Goal: Information Seeking & Learning: Find specific fact

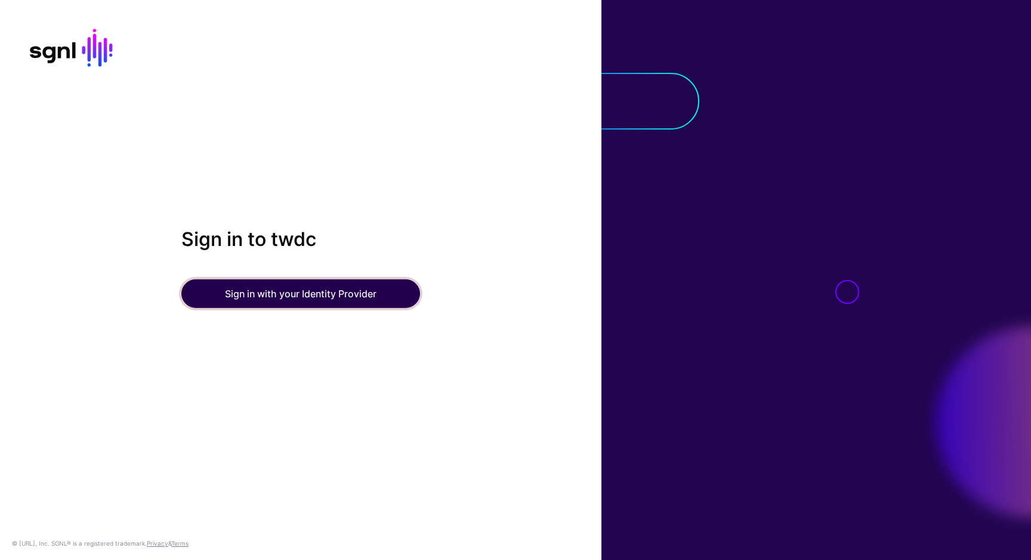
click at [312, 293] on button "Sign in with your Identity Provider" at bounding box center [300, 293] width 239 height 29
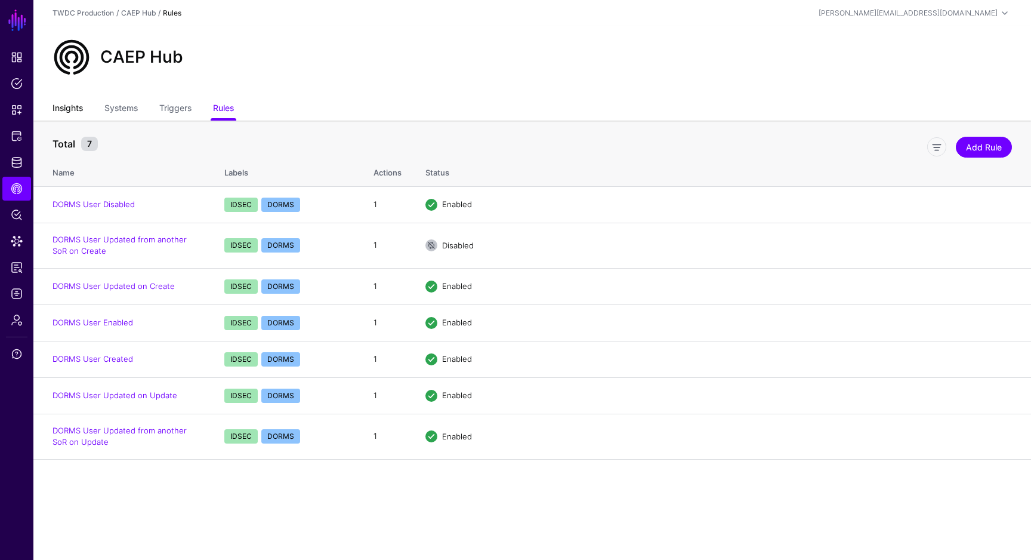
click at [81, 112] on link "Insights" at bounding box center [68, 109] width 30 height 23
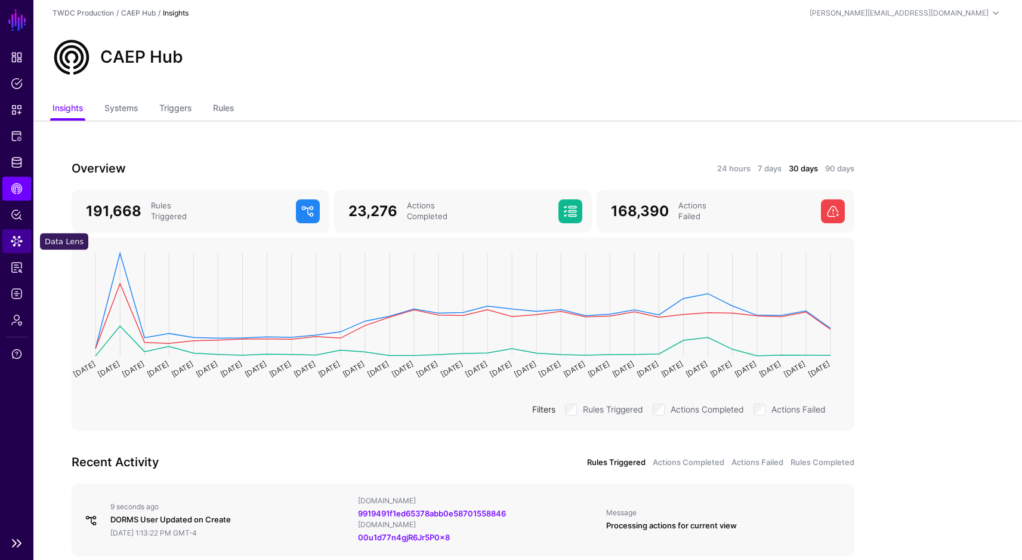
click at [22, 241] on span "Data Lens" at bounding box center [17, 241] width 12 height 12
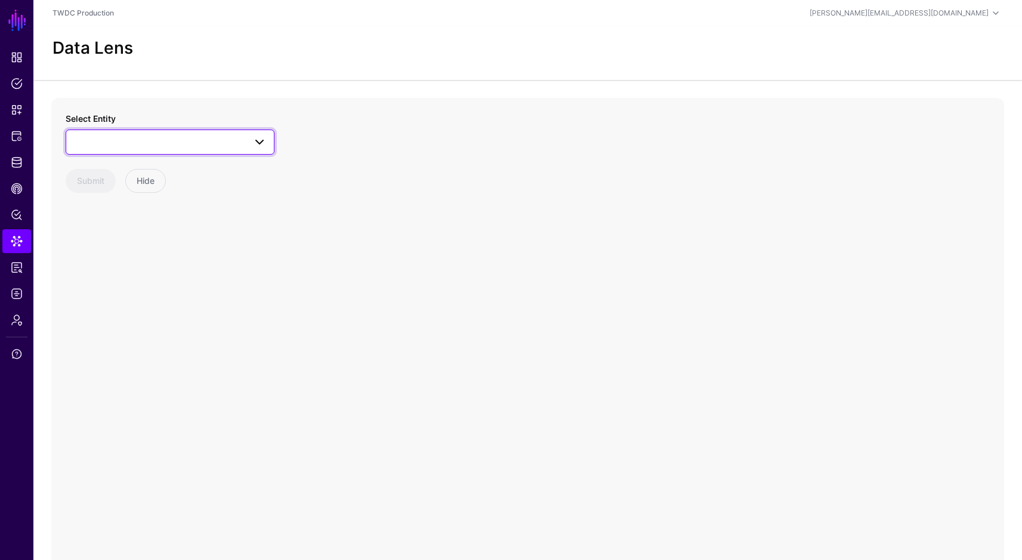
click at [159, 144] on span at bounding box center [169, 142] width 193 height 14
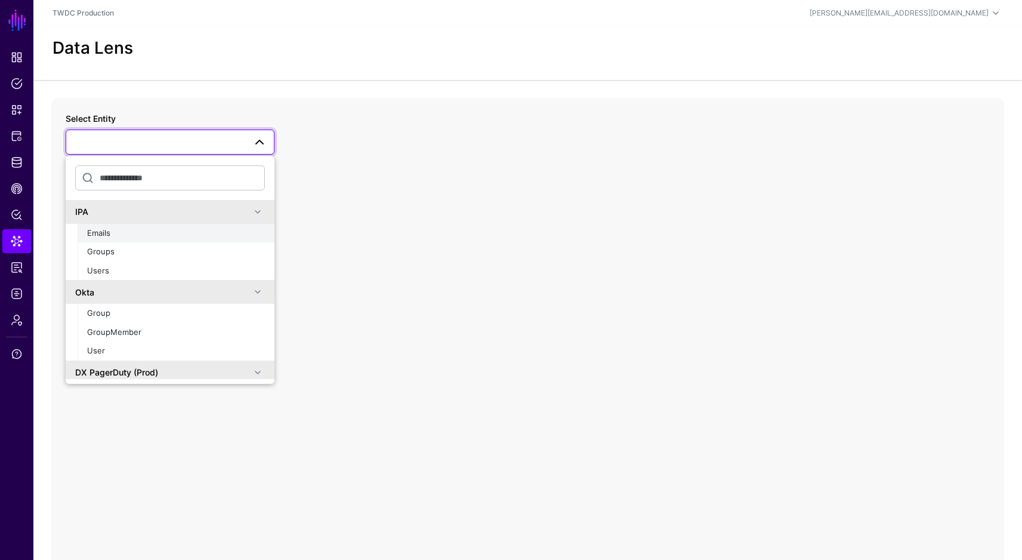
click at [150, 232] on div "Emails" at bounding box center [176, 233] width 178 height 12
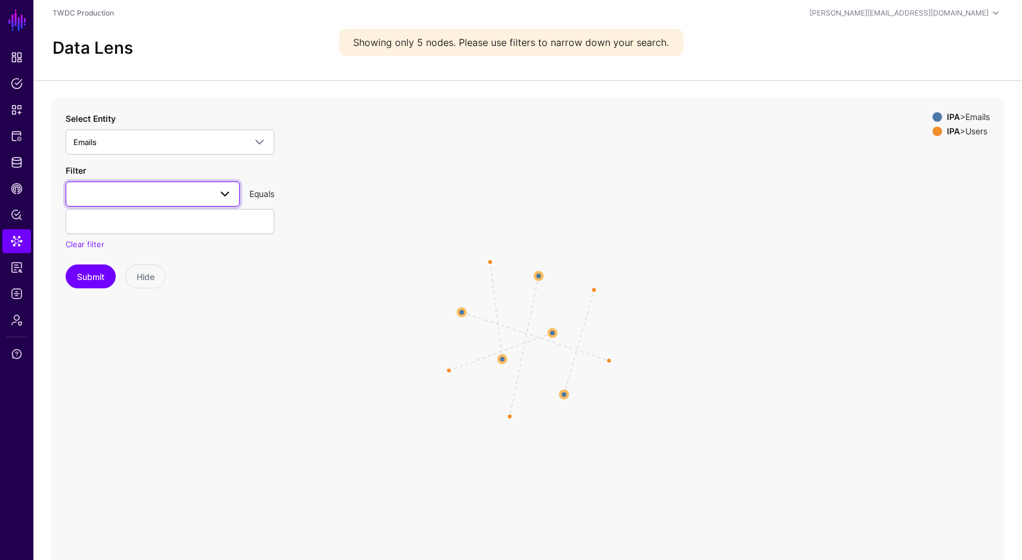
click at [153, 205] on link at bounding box center [153, 193] width 174 height 25
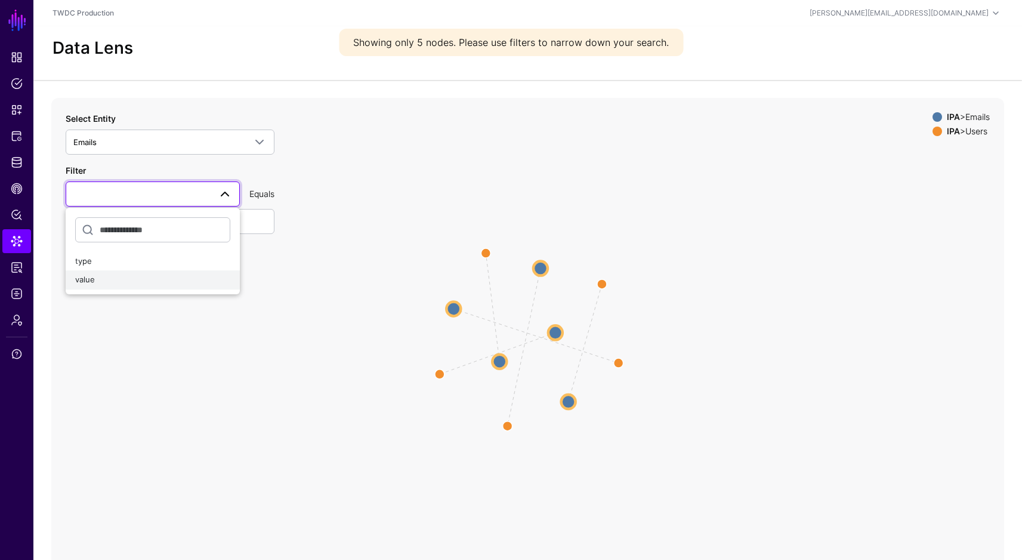
click at [136, 274] on div "value" at bounding box center [152, 280] width 155 height 12
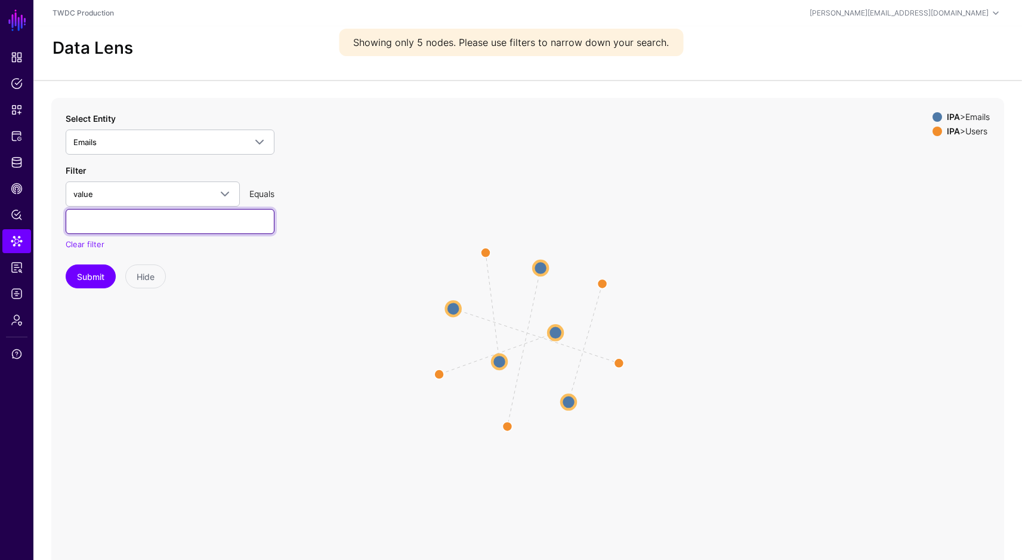
click at [124, 223] on input "text" at bounding box center [170, 221] width 209 height 25
paste input "**********"
paste input "***"
type input "**********"
click at [90, 279] on button "Submit" at bounding box center [91, 276] width 50 height 24
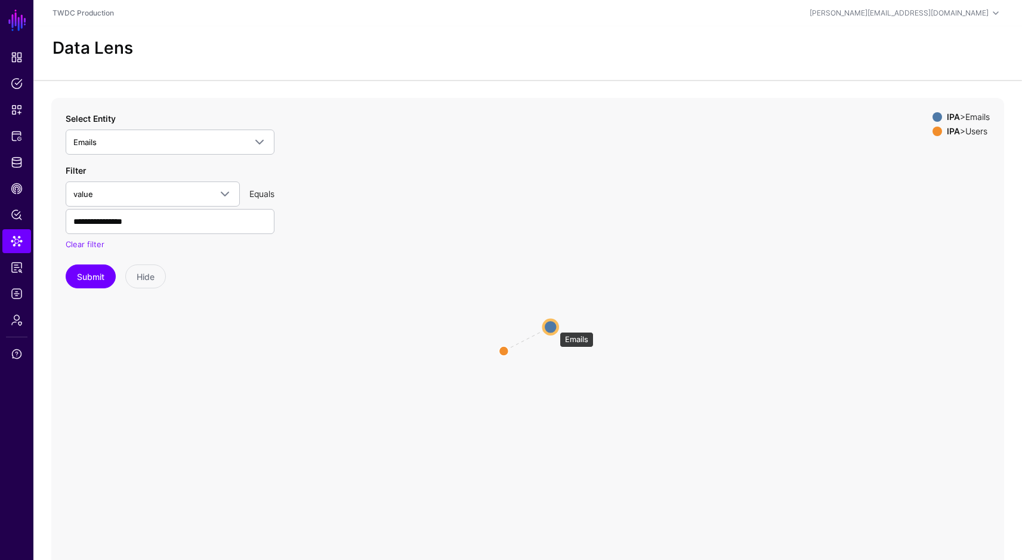
click at [554, 326] on circle at bounding box center [551, 326] width 14 height 14
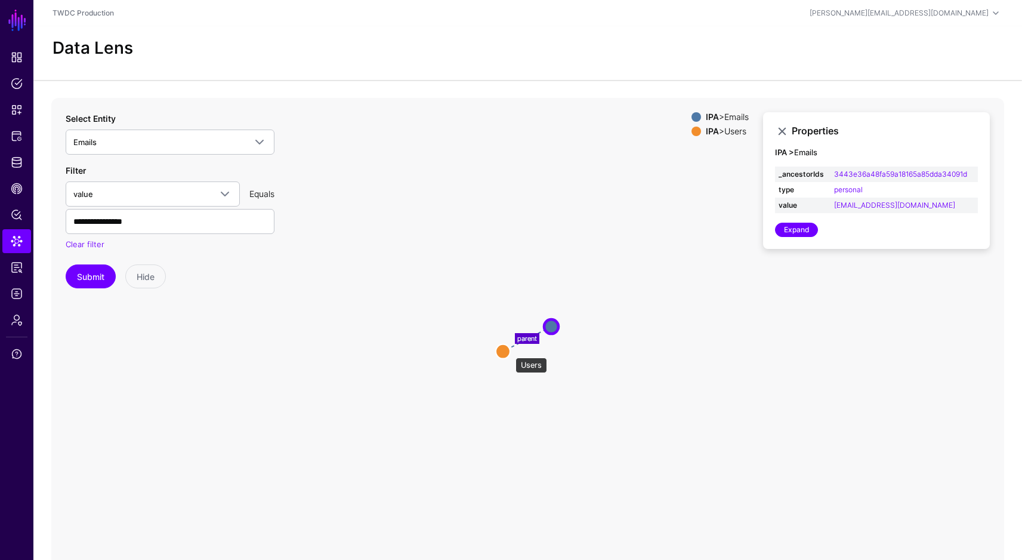
click at [507, 350] on circle at bounding box center [503, 351] width 14 height 14
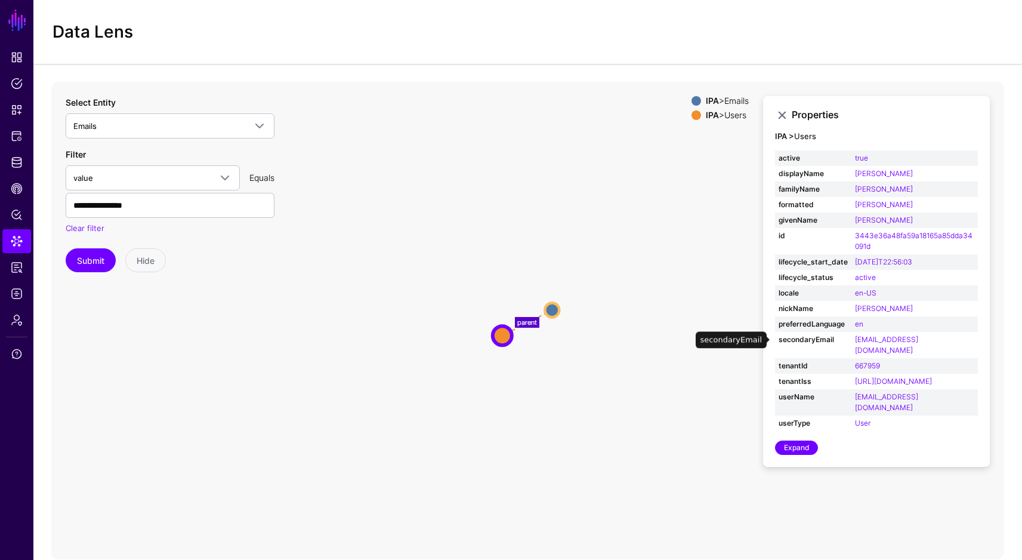
scroll to position [20, 0]
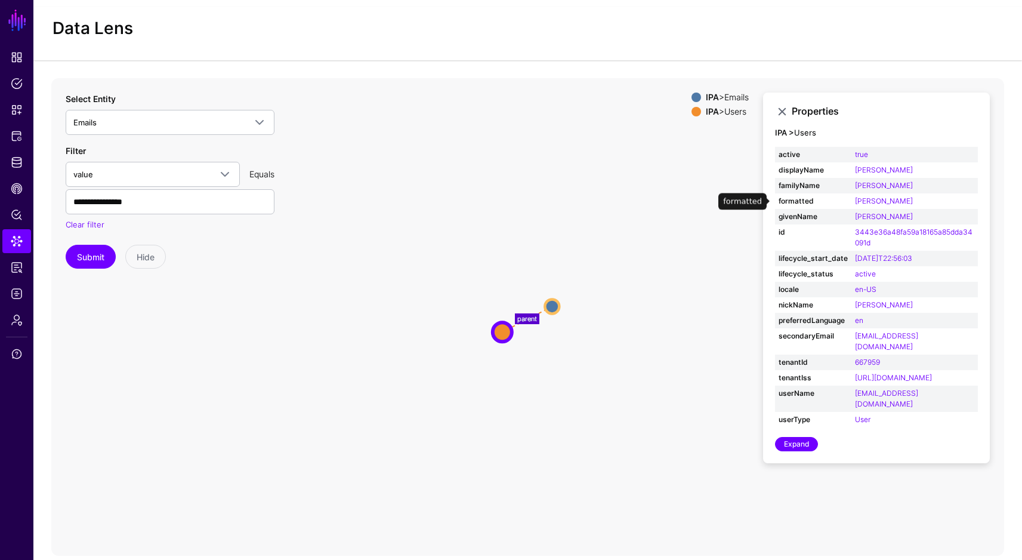
drag, startPoint x: 920, startPoint y: 203, endPoint x: 851, endPoint y: 200, distance: 68.7
click at [852, 200] on td "[PERSON_NAME]" at bounding box center [915, 201] width 127 height 16
copy link "[PERSON_NAME]"
click at [180, 130] on link "Emails" at bounding box center [170, 122] width 209 height 25
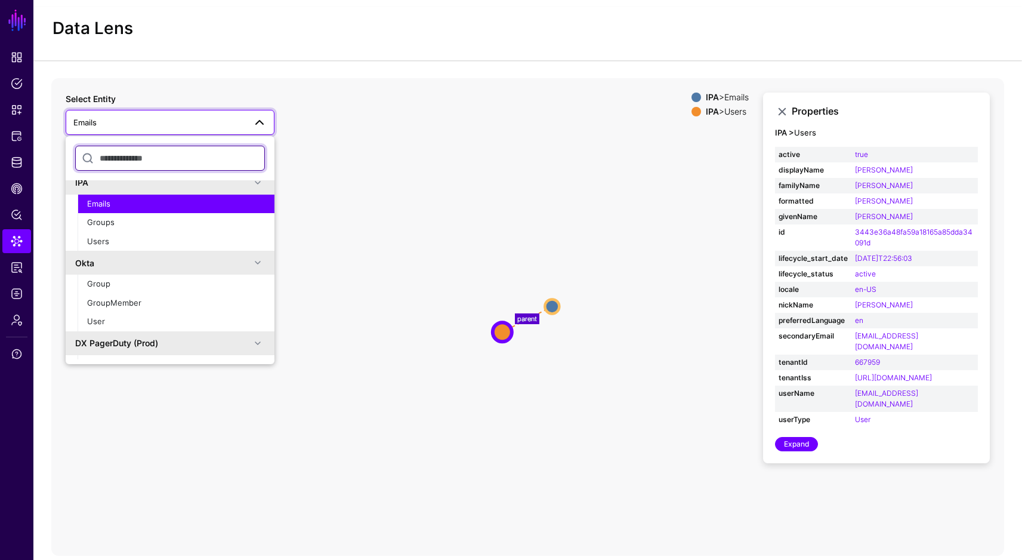
scroll to position [103, 0]
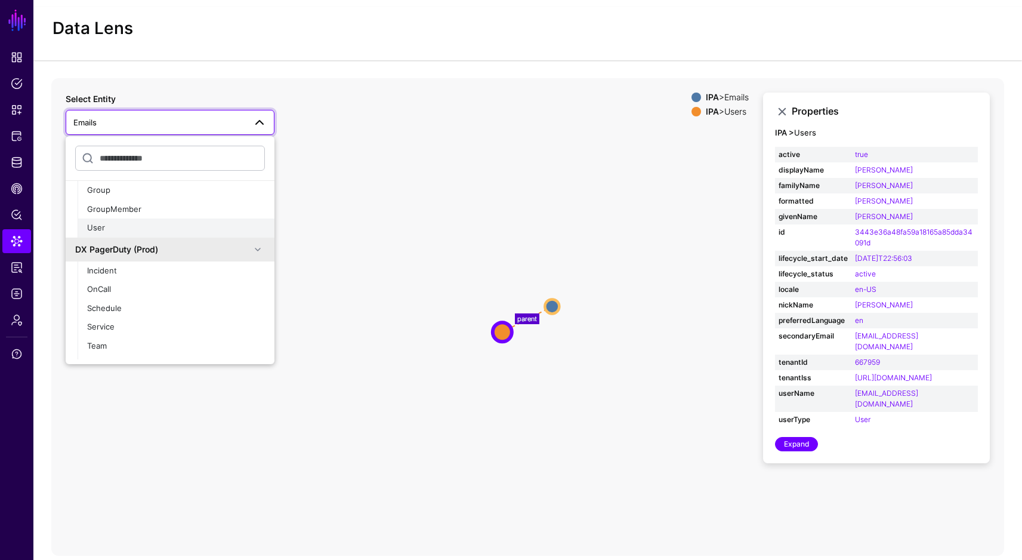
click at [176, 228] on div "User" at bounding box center [176, 228] width 178 height 12
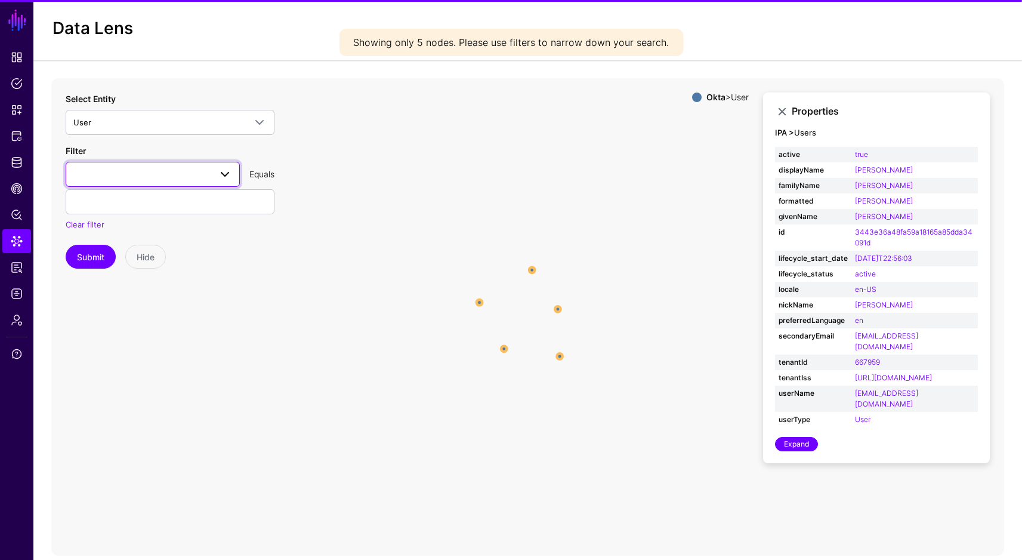
click at [165, 180] on span at bounding box center [152, 174] width 159 height 14
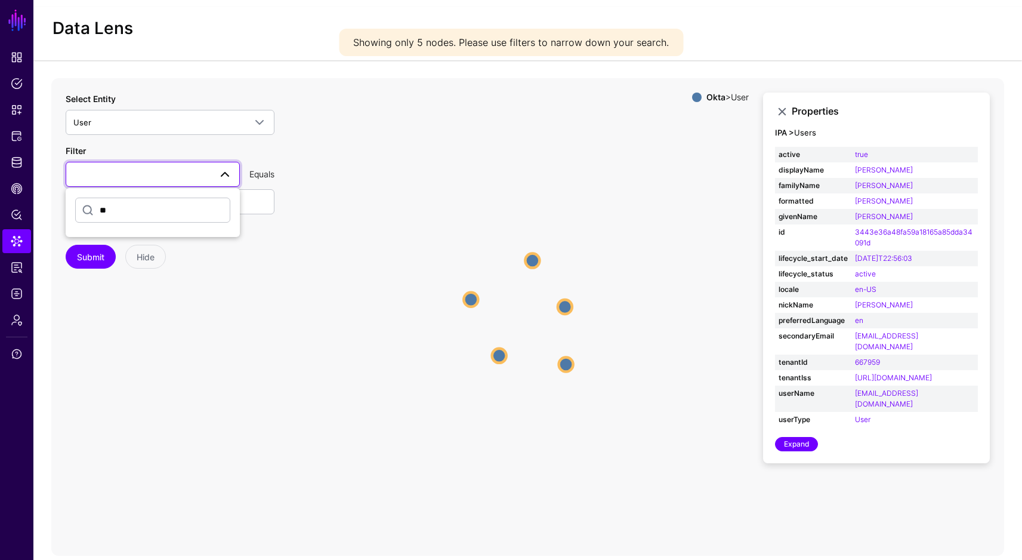
type input "*"
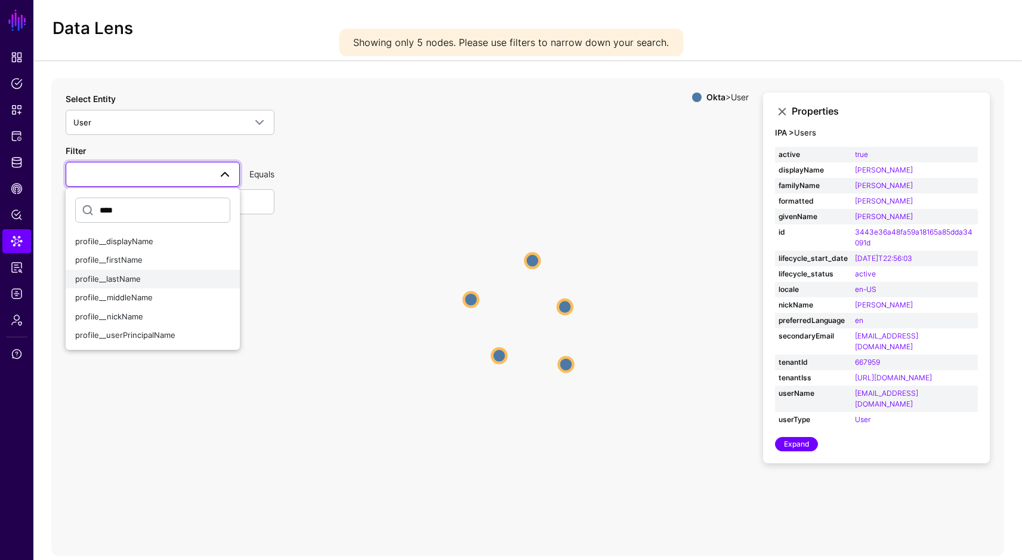
type input "****"
click at [180, 273] on div "profile__lastName" at bounding box center [152, 279] width 155 height 12
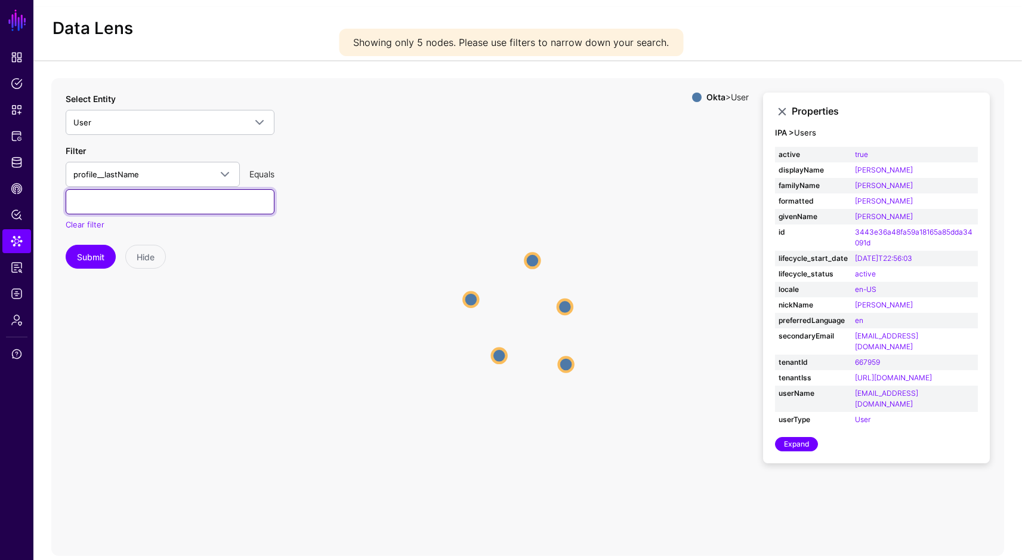
click at [154, 207] on input "text" at bounding box center [170, 201] width 209 height 25
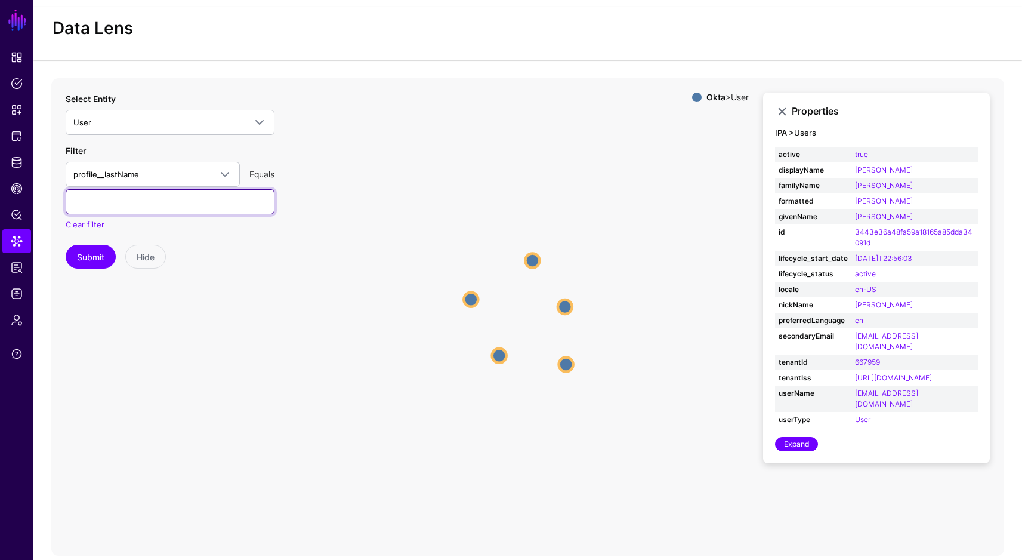
paste input "**********"
drag, startPoint x: 143, startPoint y: 201, endPoint x: 108, endPoint y: 204, distance: 35.3
click at [108, 204] on input "**********" at bounding box center [170, 201] width 209 height 25
click at [101, 255] on button "Submit" at bounding box center [91, 257] width 50 height 24
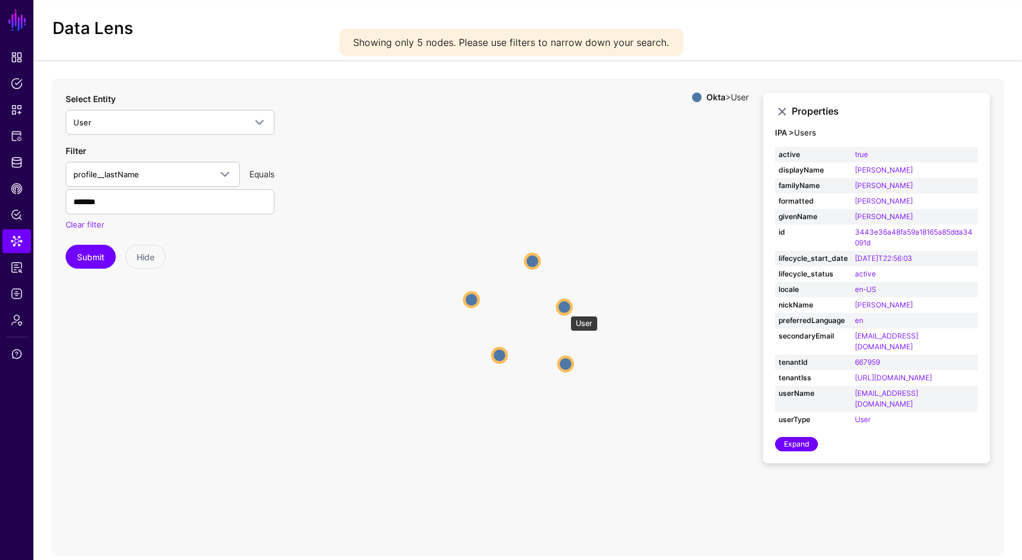
click at [565, 310] on circle at bounding box center [564, 307] width 14 height 14
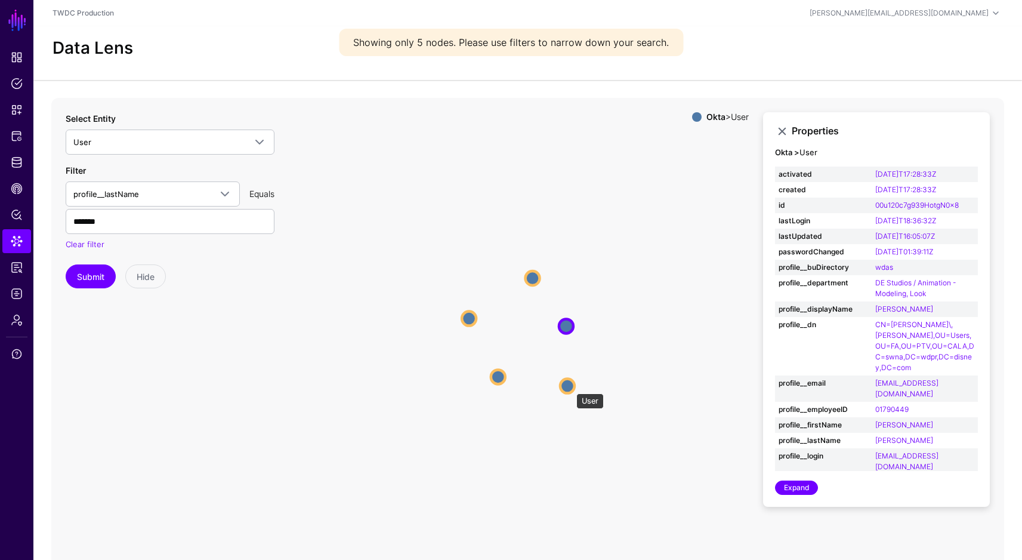
click at [571, 387] on circle at bounding box center [567, 385] width 14 height 14
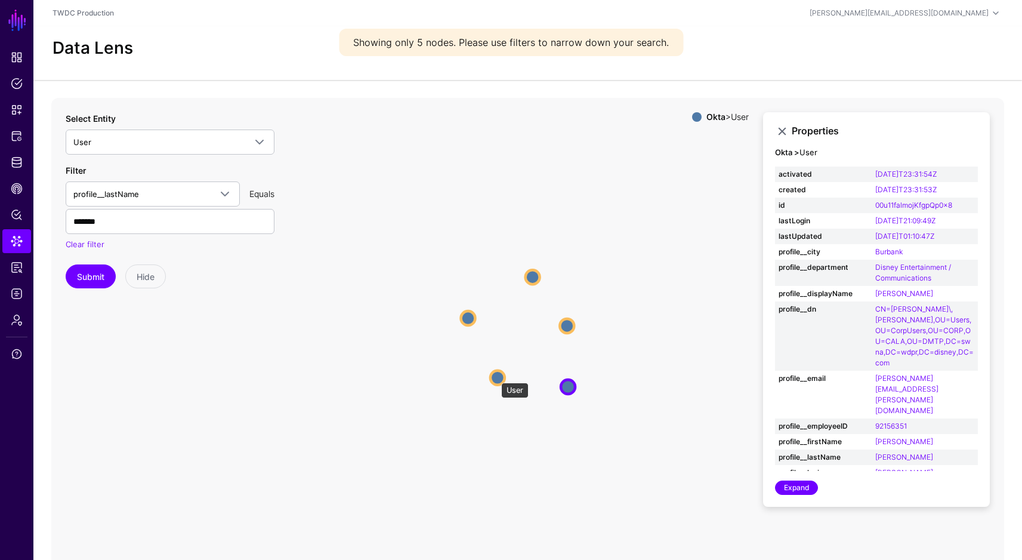
click at [494, 377] on circle at bounding box center [498, 377] width 14 height 14
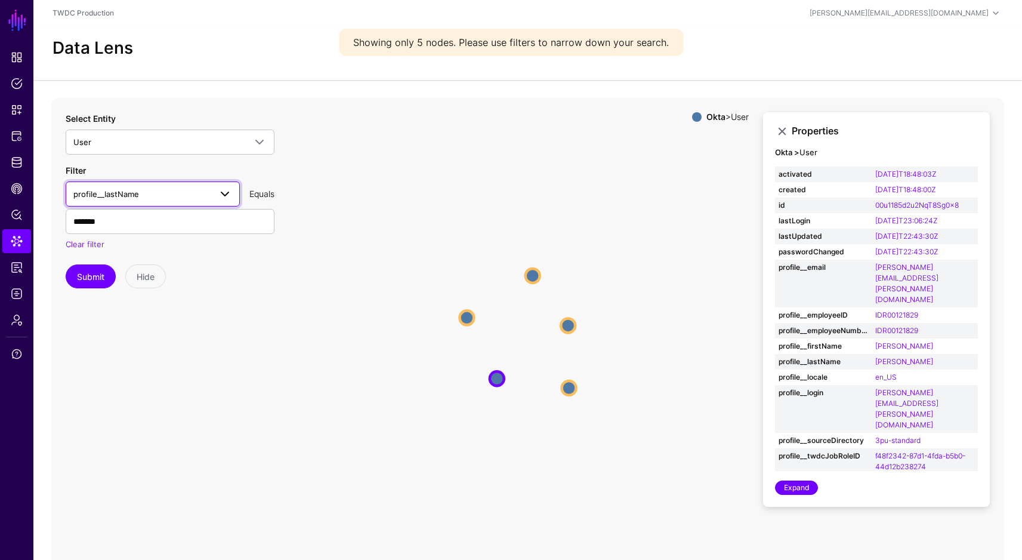
click at [127, 191] on span "profile__lastName" at bounding box center [106, 194] width 66 height 10
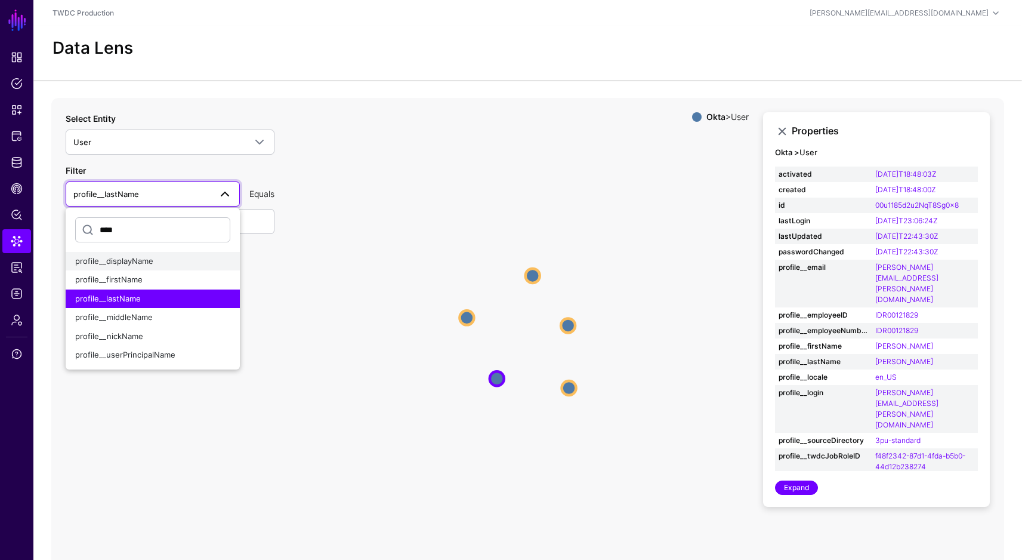
click at [149, 263] on span "profile__displayName" at bounding box center [114, 261] width 78 height 10
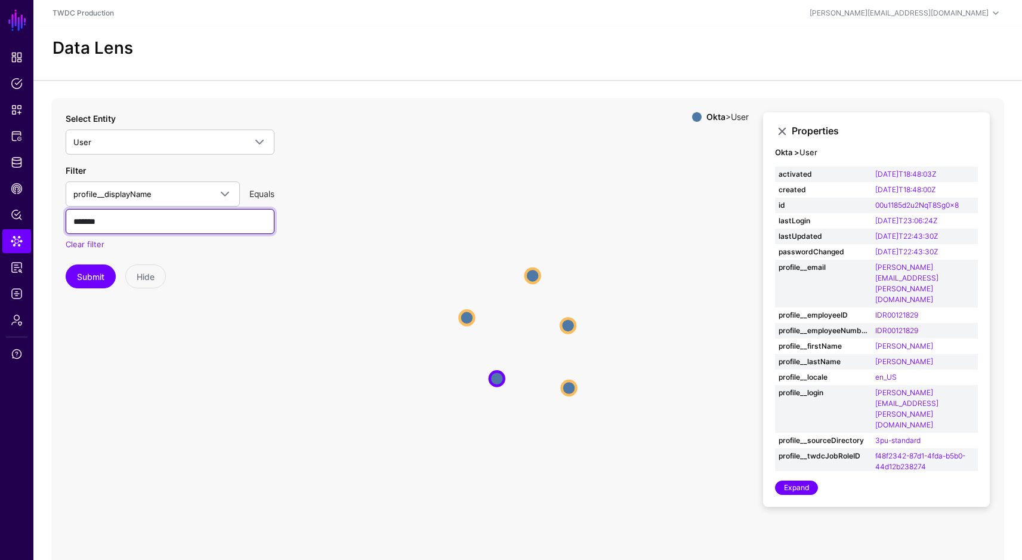
drag, startPoint x: 149, startPoint y: 227, endPoint x: -23, endPoint y: 220, distance: 171.5
click at [0, 220] on html "SGNL Dashboard Policies Snippets Protected Systems Identity Data Fabric CAEP Hu…" at bounding box center [511, 296] width 1022 height 593
paste input "********"
type input "**********"
click at [109, 281] on button "Submit" at bounding box center [91, 276] width 50 height 24
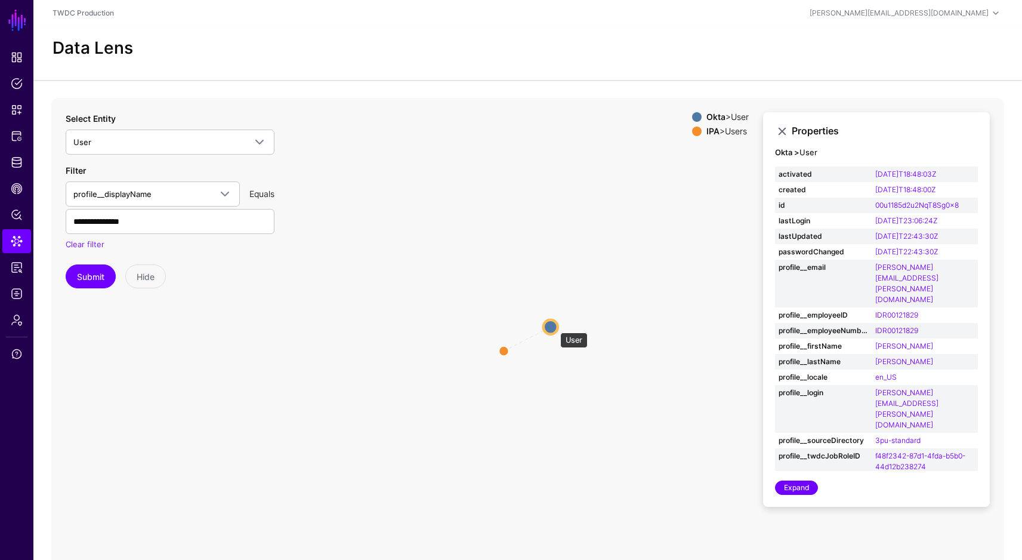
click at [555, 326] on circle at bounding box center [551, 326] width 14 height 14
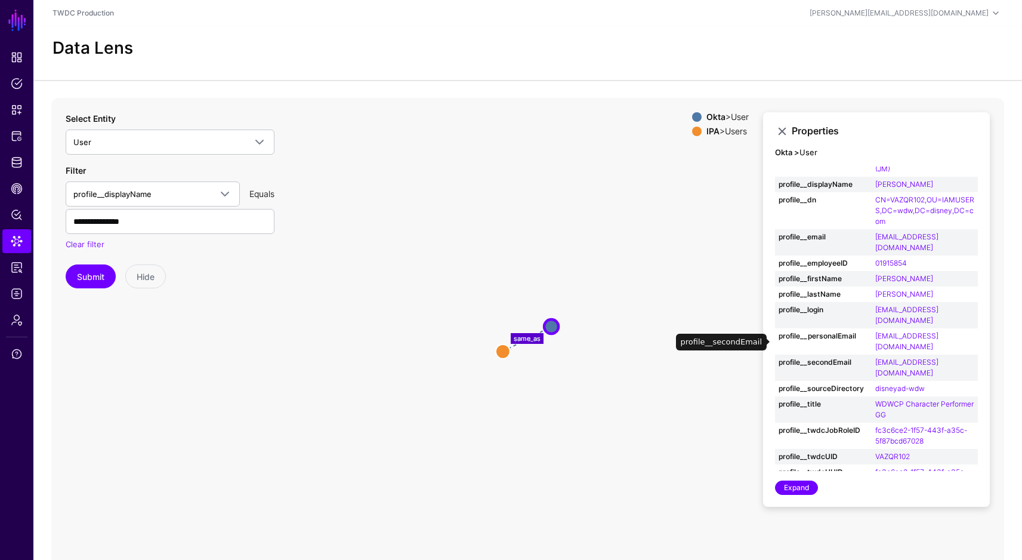
scroll to position [164, 0]
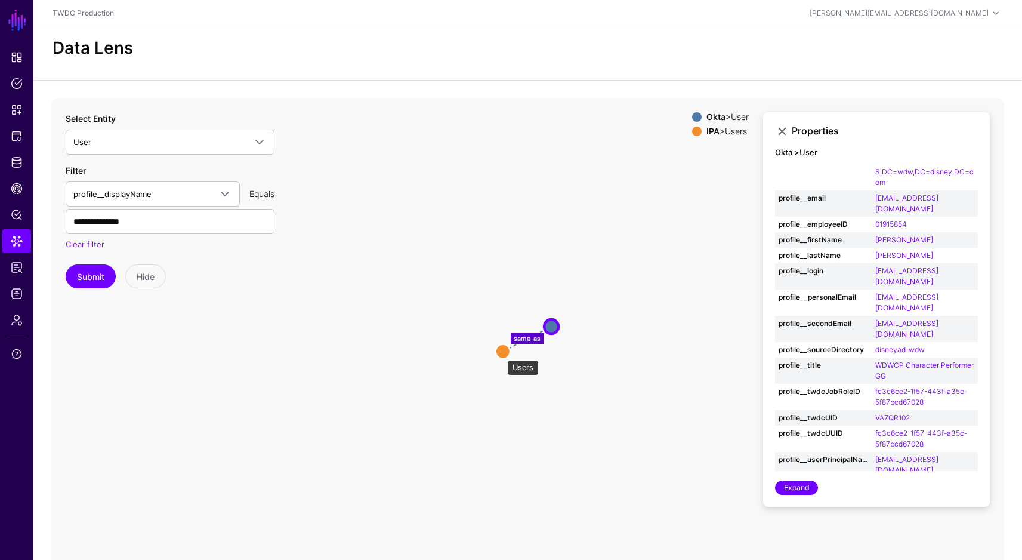
click at [501, 354] on circle at bounding box center [503, 351] width 14 height 14
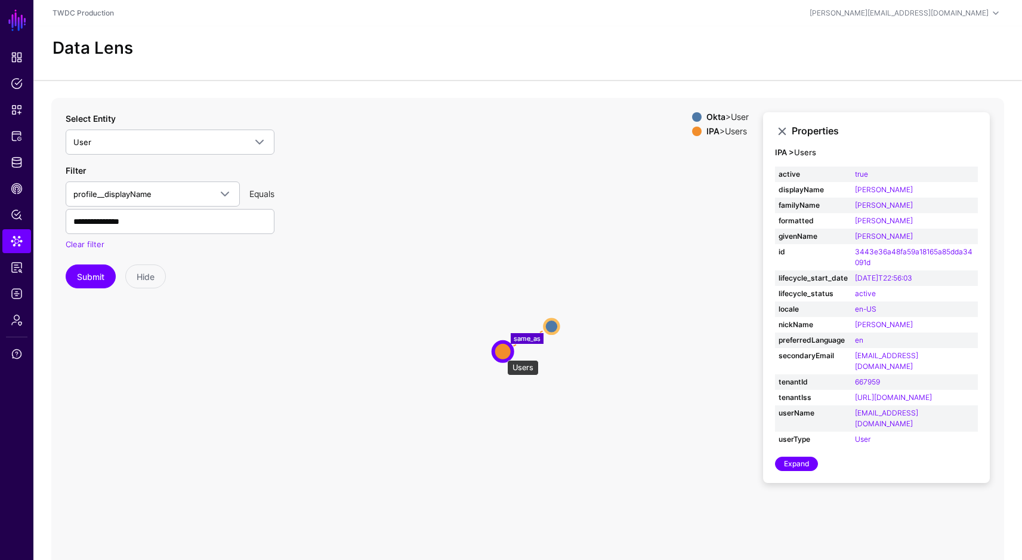
scroll to position [0, 0]
click at [556, 325] on circle at bounding box center [552, 326] width 14 height 14
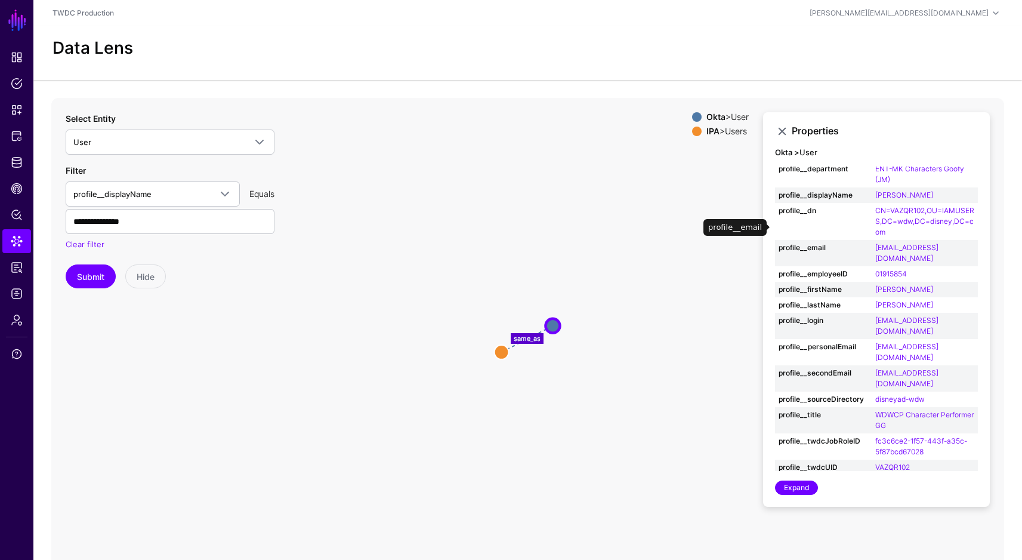
scroll to position [152, 0]
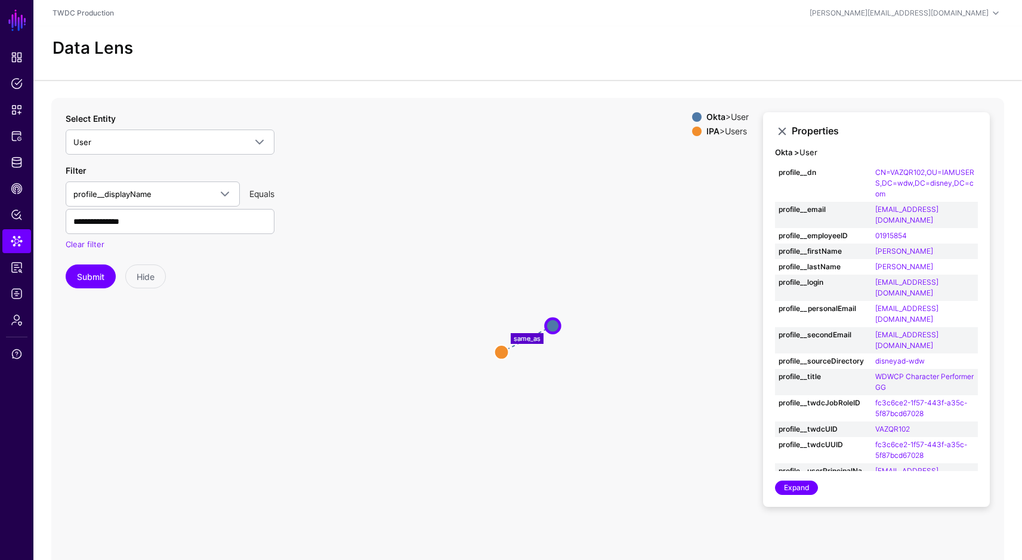
click at [676, 282] on icon "same_as Users Users User User" at bounding box center [527, 337] width 953 height 478
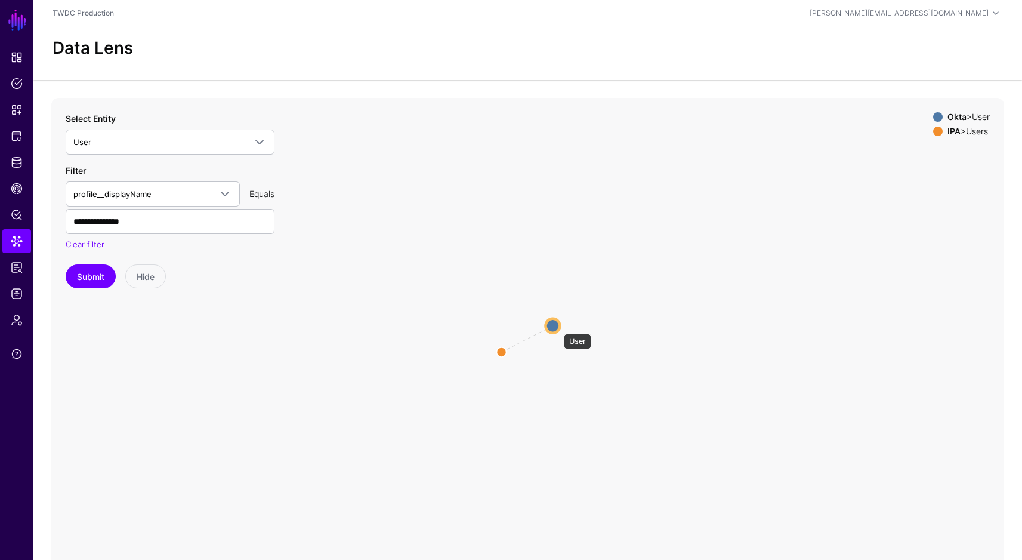
click at [558, 328] on circle at bounding box center [553, 325] width 14 height 14
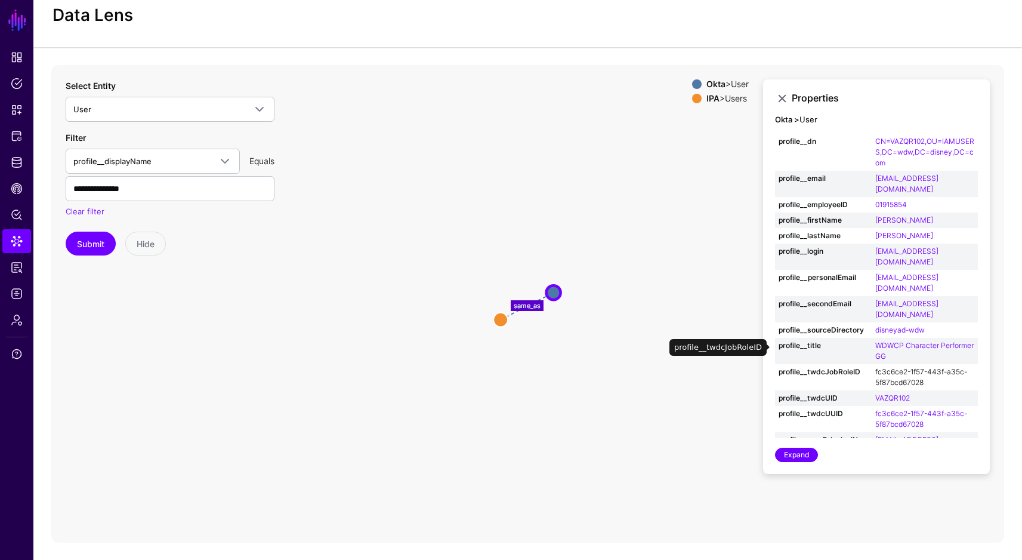
scroll to position [164, 0]
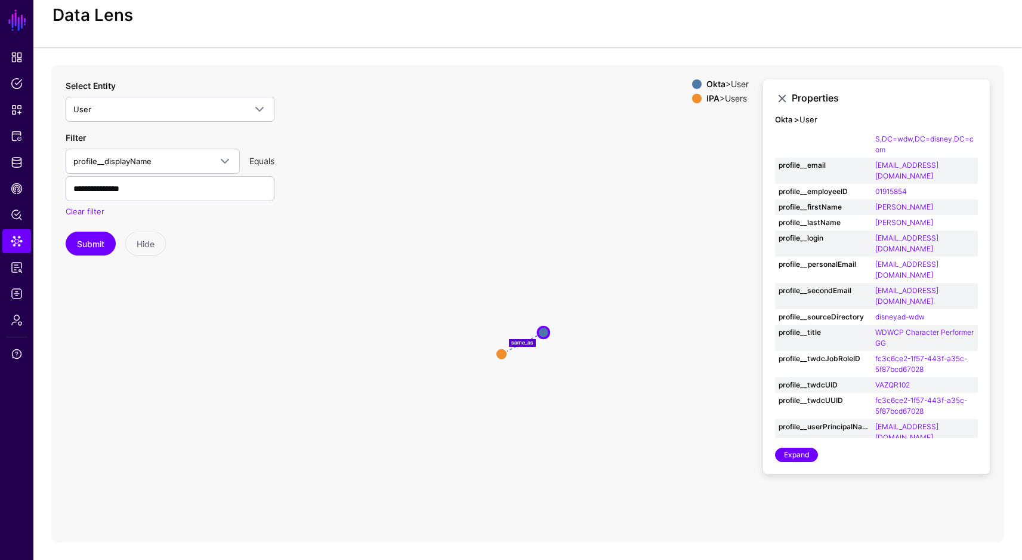
drag, startPoint x: 587, startPoint y: 304, endPoint x: 593, endPoint y: 338, distance: 34.5
click at [593, 338] on icon "same_as User User Users Users" at bounding box center [527, 304] width 953 height 478
drag, startPoint x: 592, startPoint y: 350, endPoint x: 666, endPoint y: 311, distance: 83.3
click at [671, 309] on icon "same_as User User Users Users" at bounding box center [527, 304] width 953 height 478
click at [658, 289] on icon "same_as User User Users Users" at bounding box center [527, 304] width 953 height 478
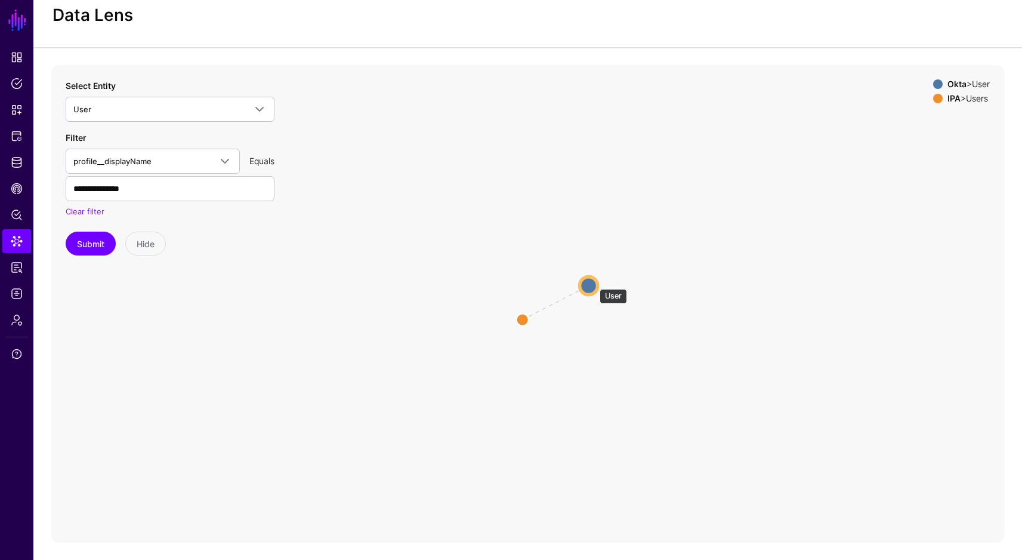
click at [594, 283] on circle at bounding box center [589, 285] width 18 height 18
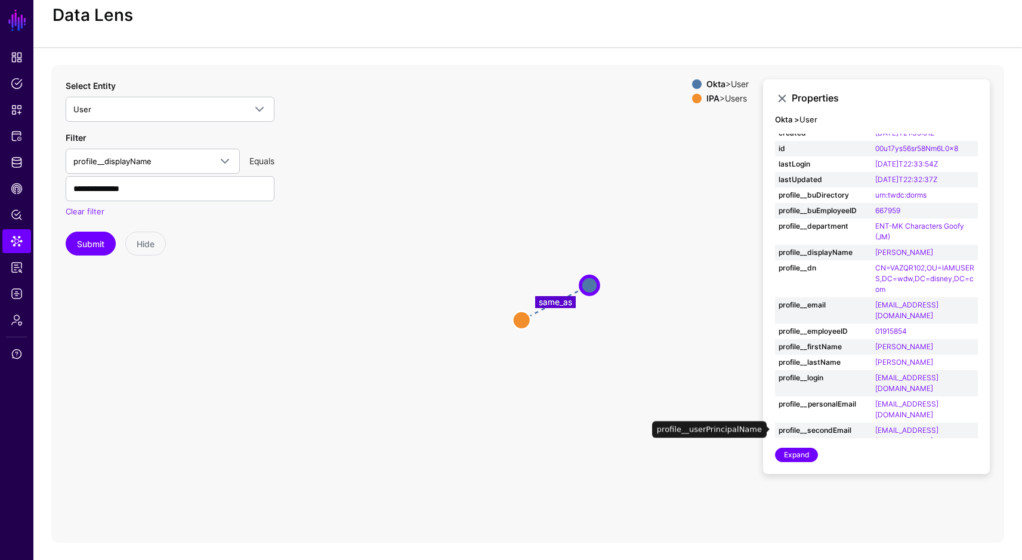
scroll to position [0, 0]
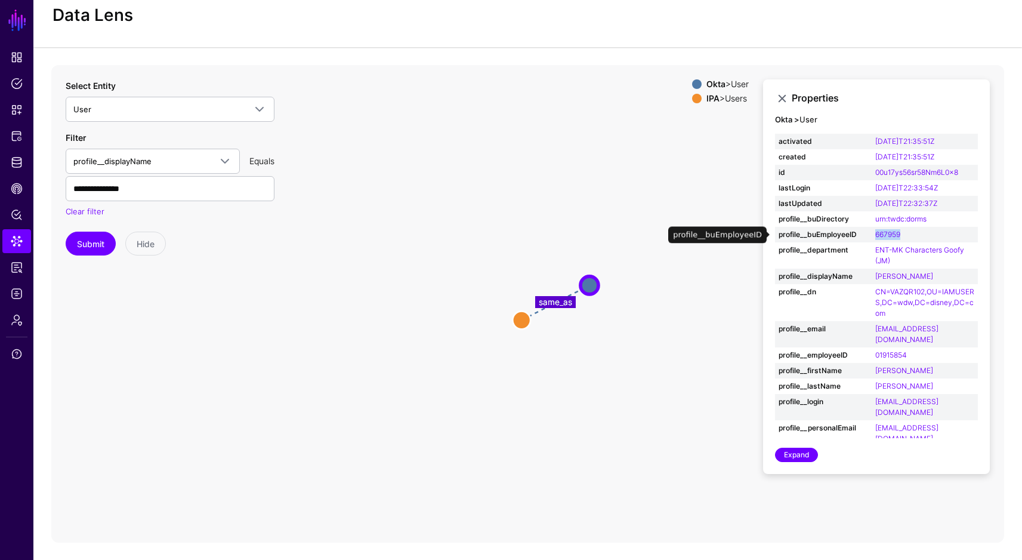
drag, startPoint x: 909, startPoint y: 235, endPoint x: 872, endPoint y: 233, distance: 37.0
click at [872, 233] on td "667959" at bounding box center [925, 235] width 106 height 16
copy link "667959"
